Goal: Use online tool/utility: Utilize a website feature to perform a specific function

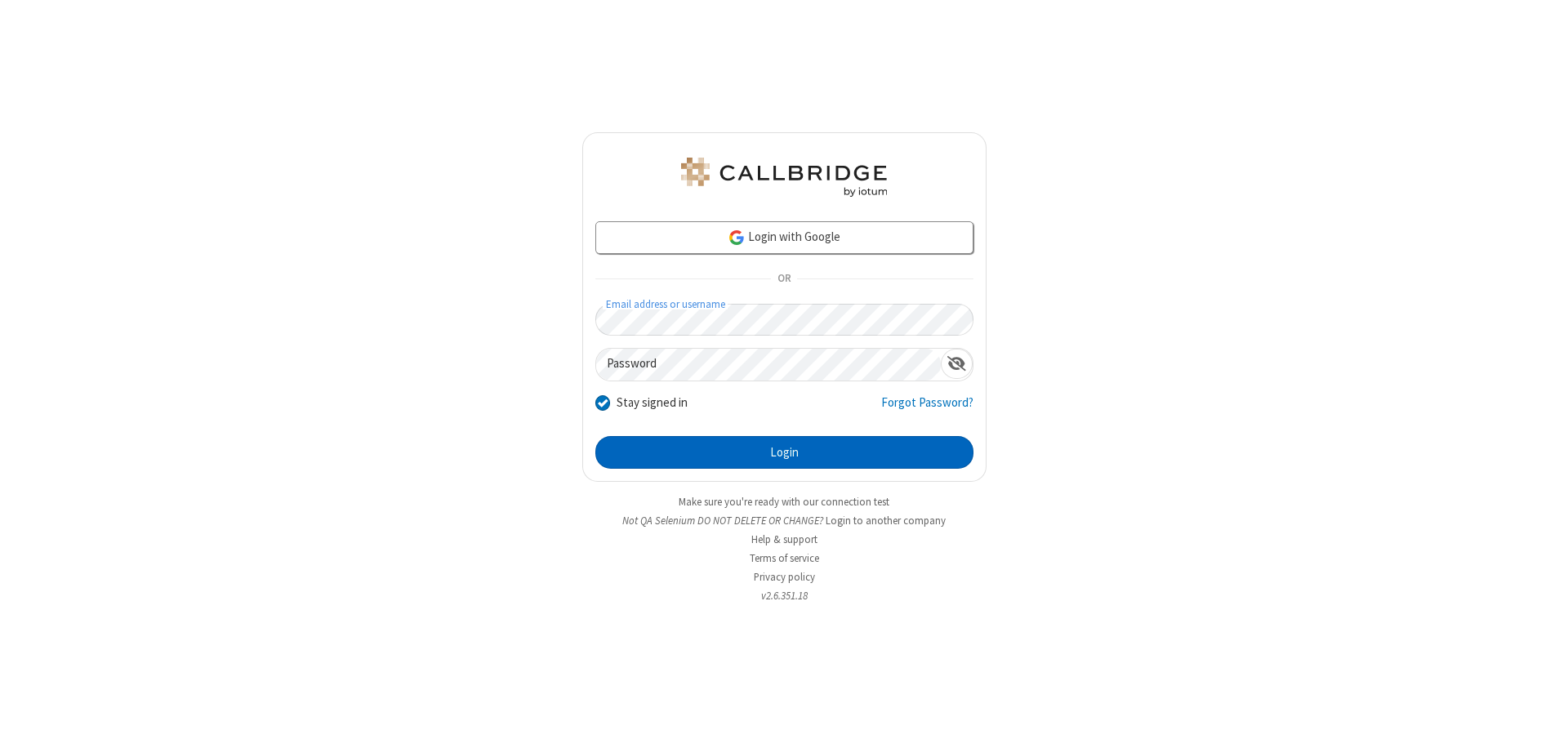
click at [784, 452] on button "Login" at bounding box center [784, 452] width 378 height 33
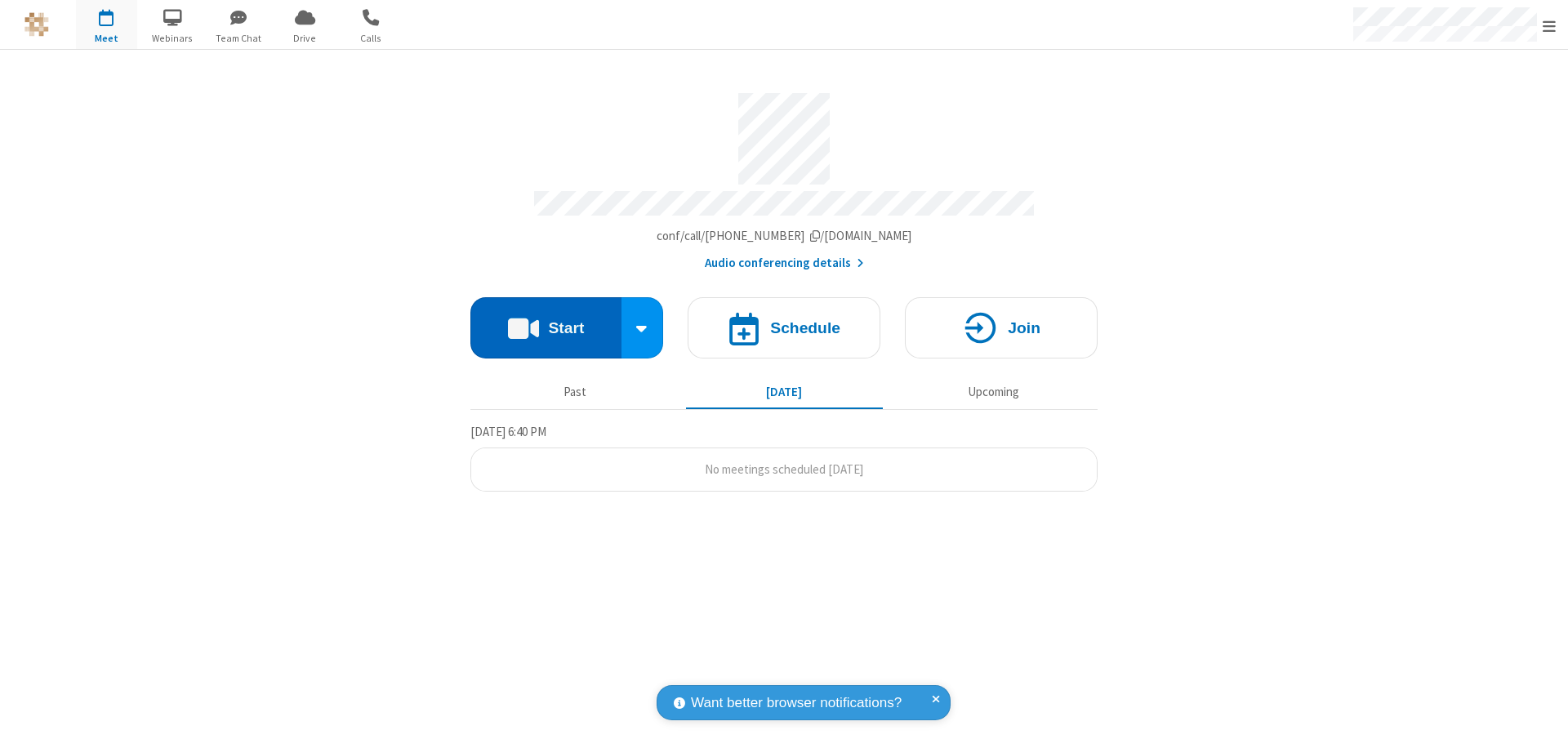
click at [546, 320] on button "Start" at bounding box center [546, 328] width 151 height 61
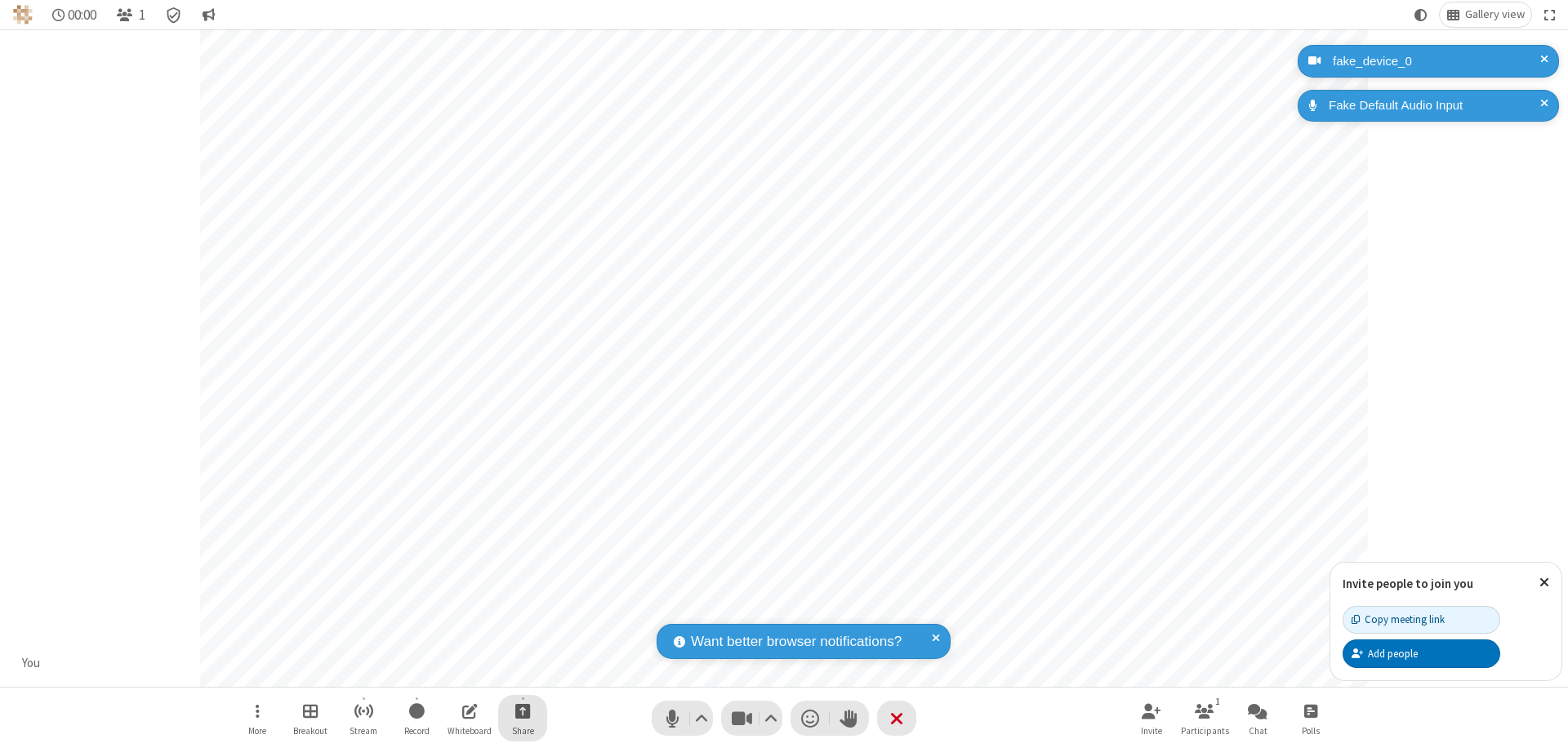
click at [522, 710] on span "Start sharing" at bounding box center [523, 711] width 15 height 21
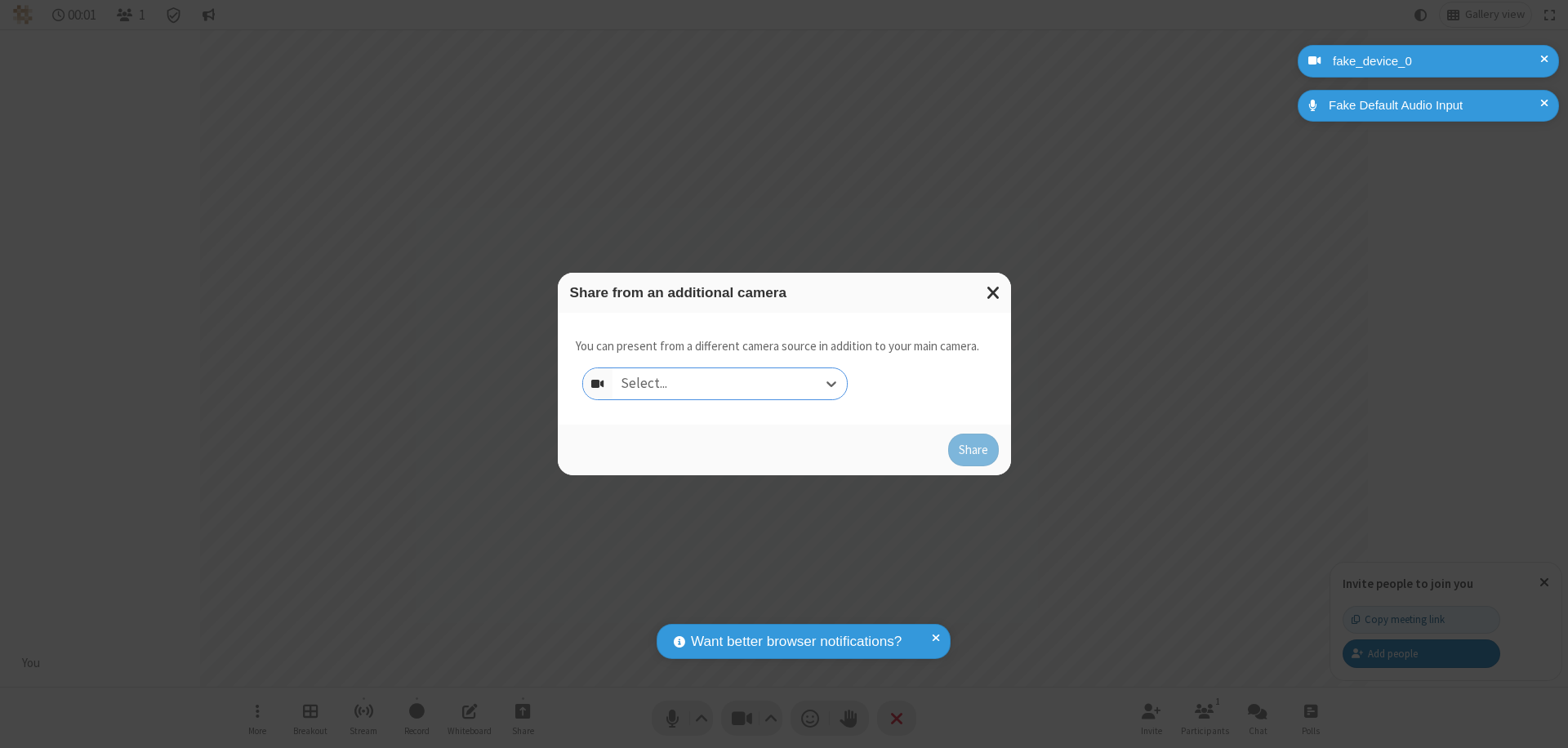
click at [729, 383] on div "Select..." at bounding box center [729, 383] width 234 height 31
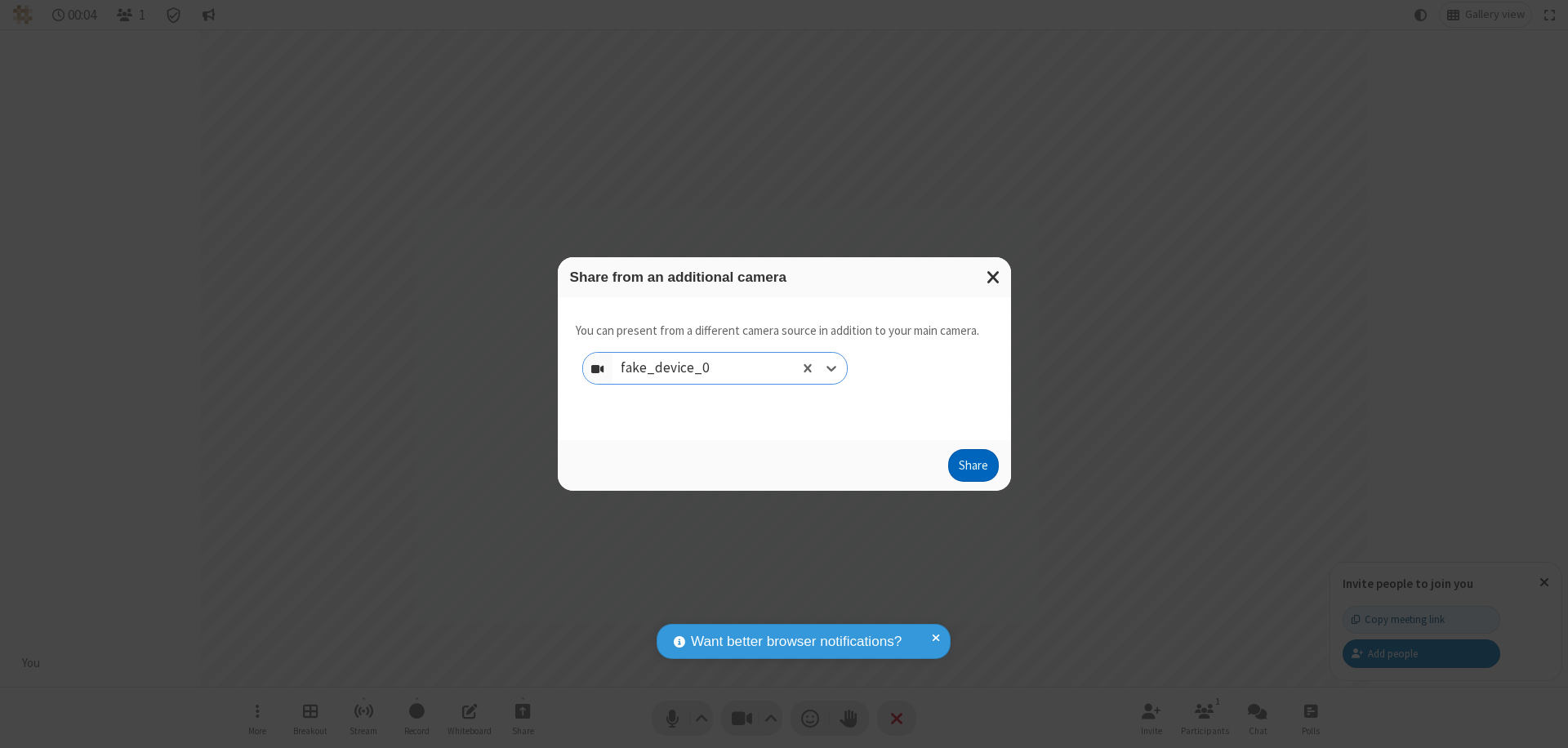
click at [973, 469] on button "Share" at bounding box center [973, 466] width 51 height 33
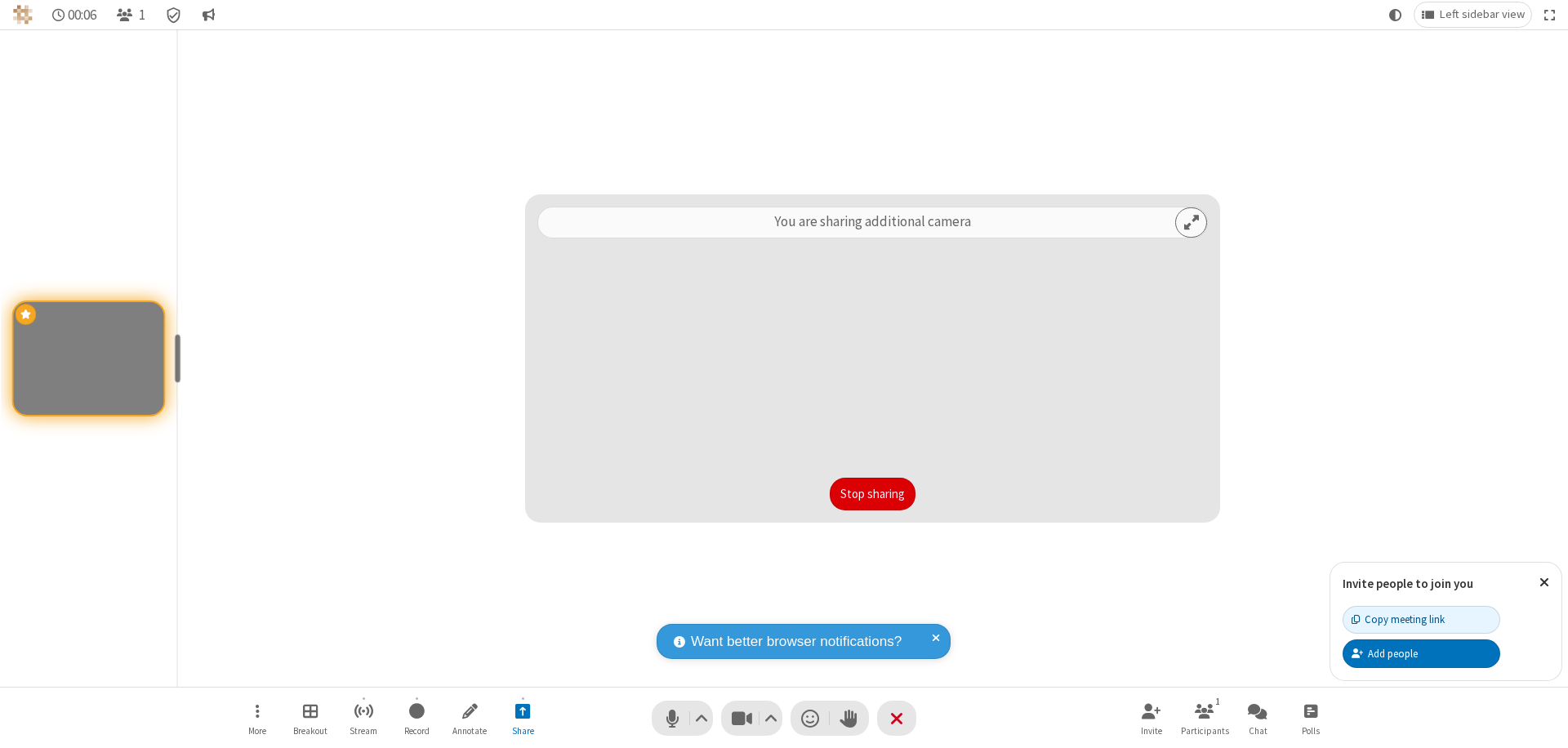
click at [872, 494] on button "Stop sharing" at bounding box center [872, 494] width 86 height 33
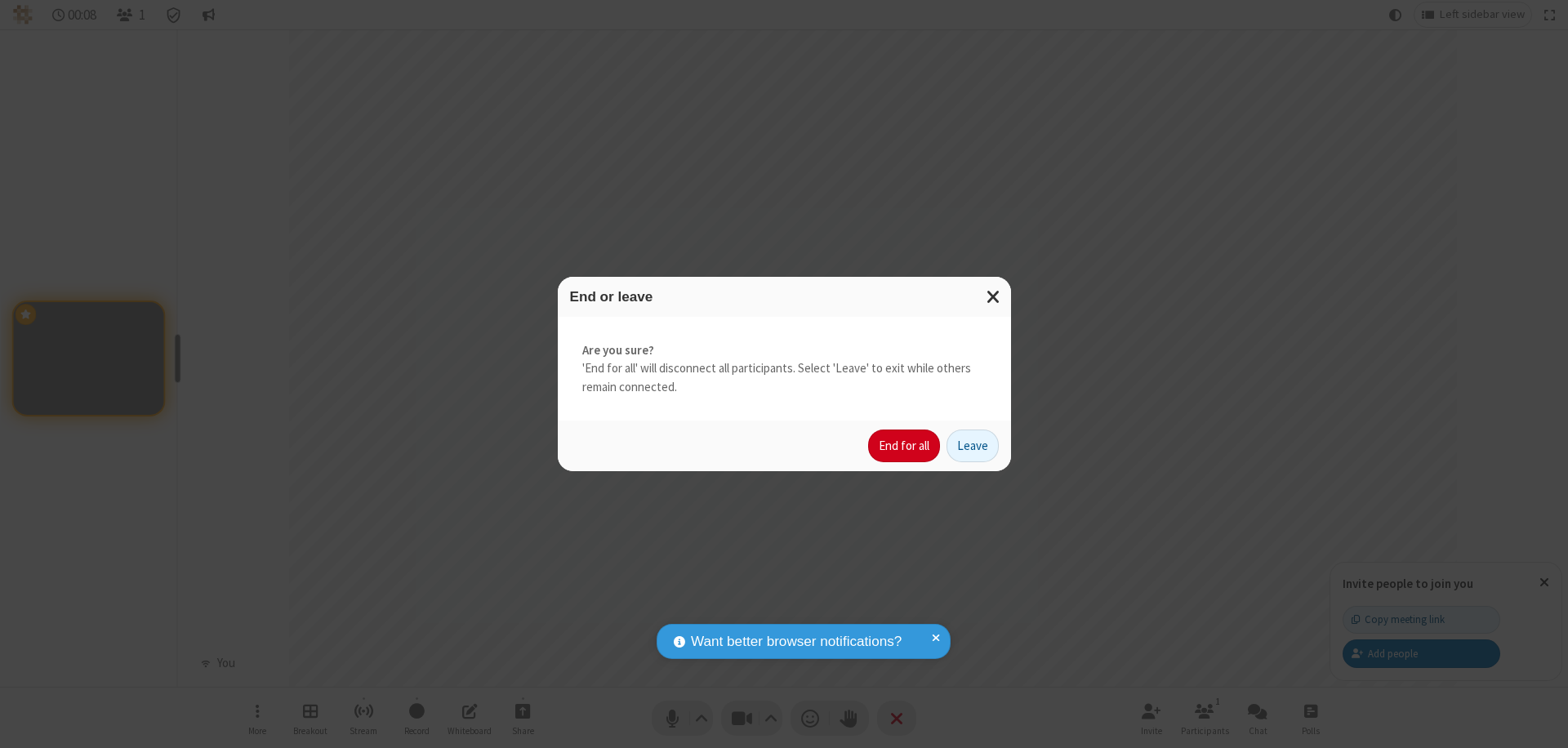
click at [905, 446] on button "End for all" at bounding box center [904, 446] width 72 height 33
